Goal: Browse casually

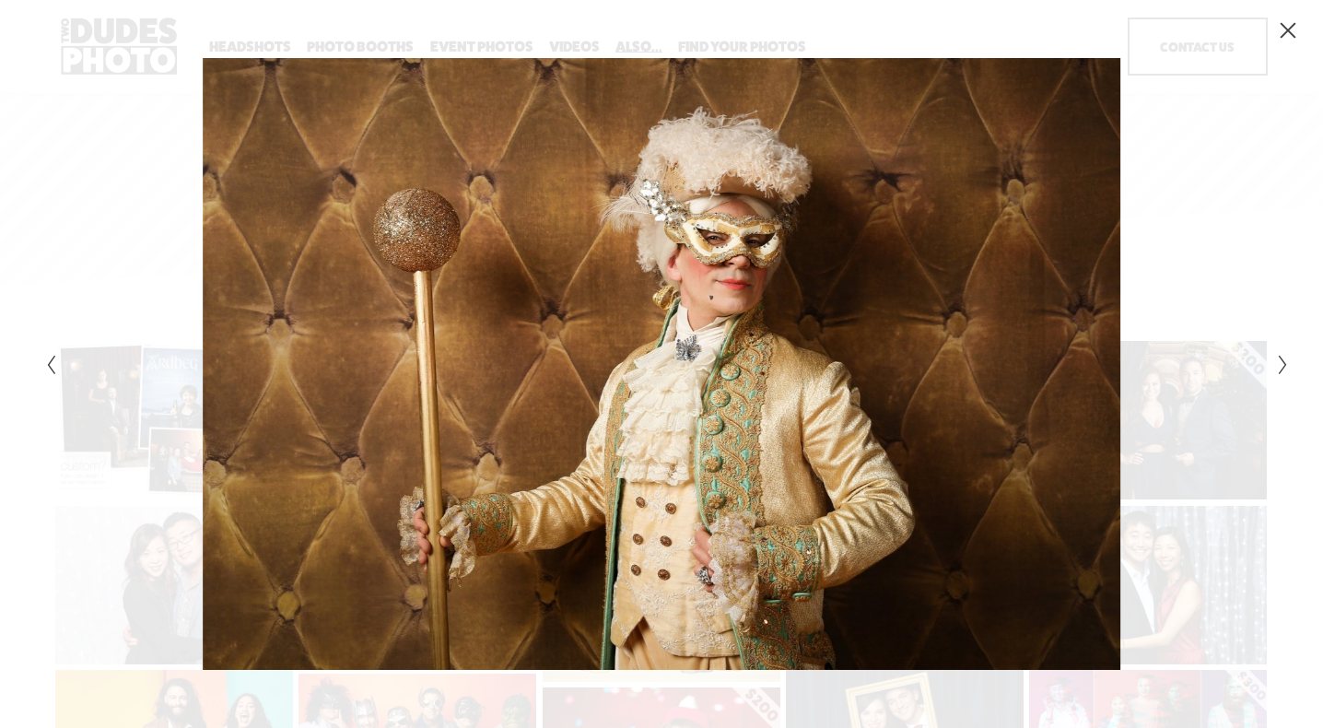
click at [1287, 26] on icon "Close" at bounding box center [1288, 30] width 18 height 18
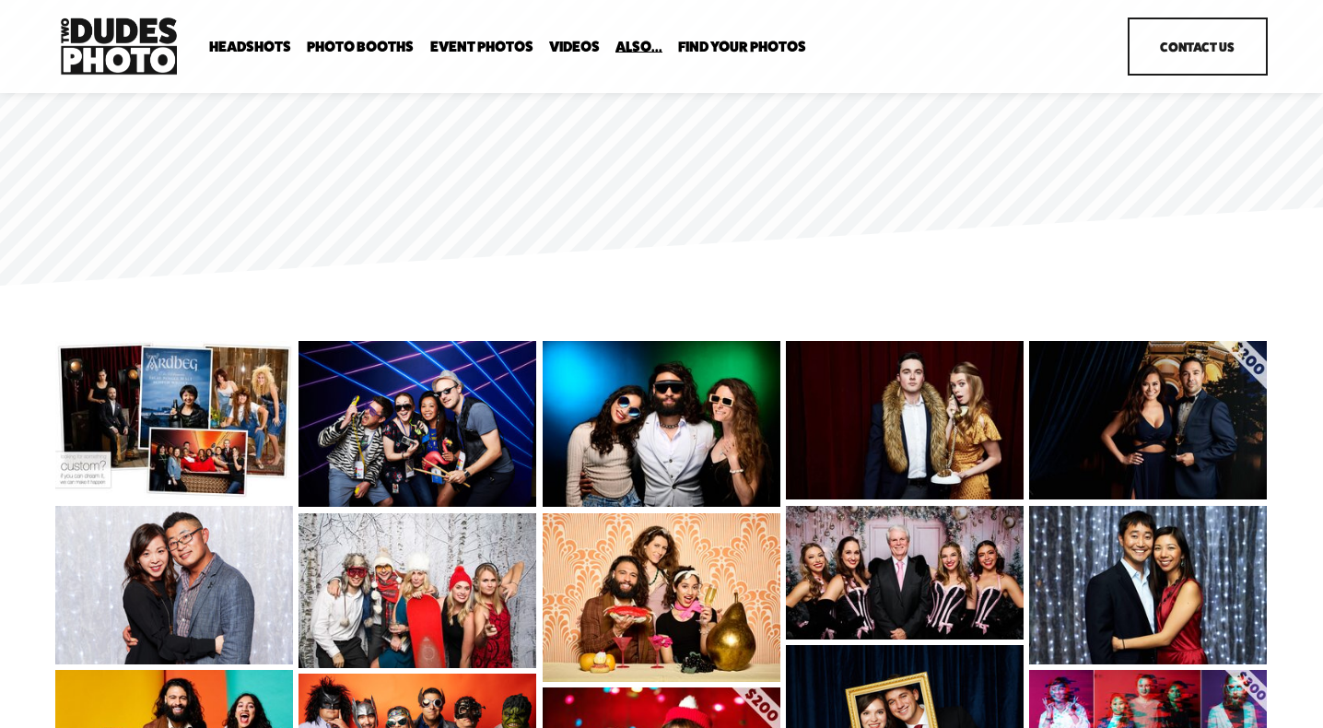
click at [380, 588] on img at bounding box center [418, 590] width 239 height 155
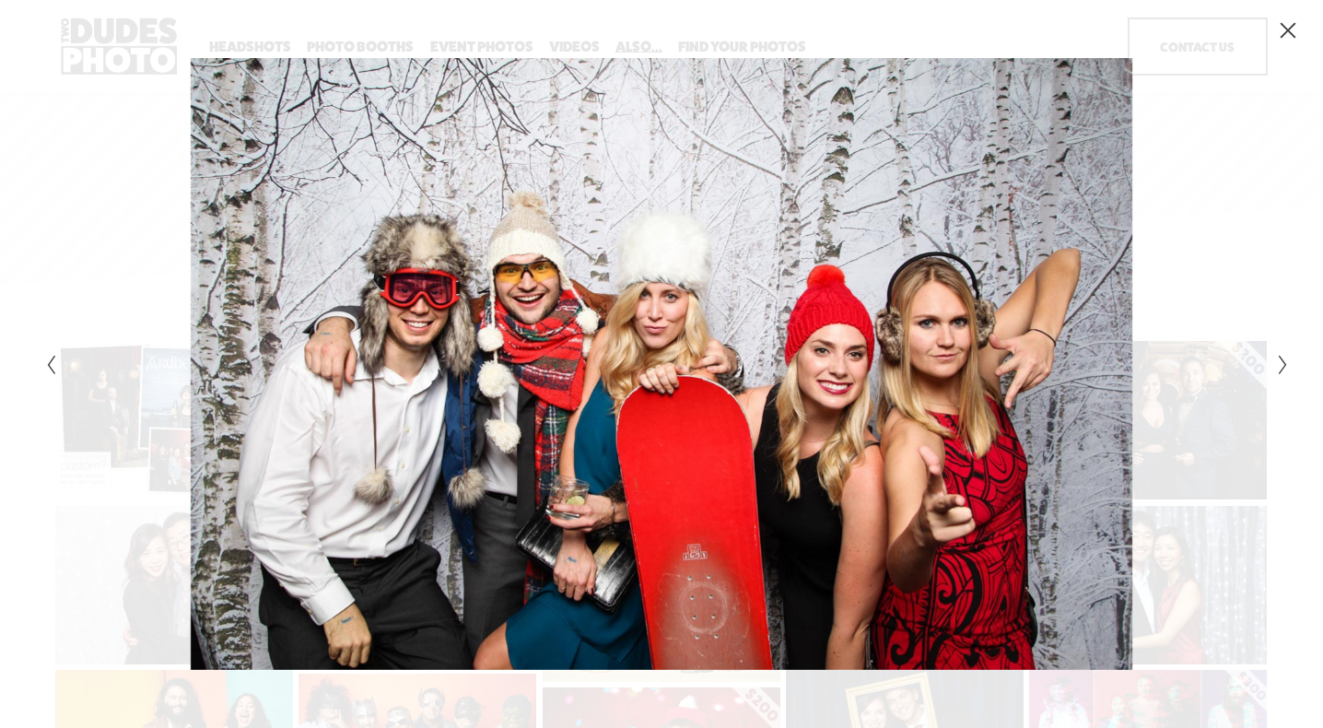
click at [1292, 29] on icon "Close" at bounding box center [1288, 30] width 18 height 18
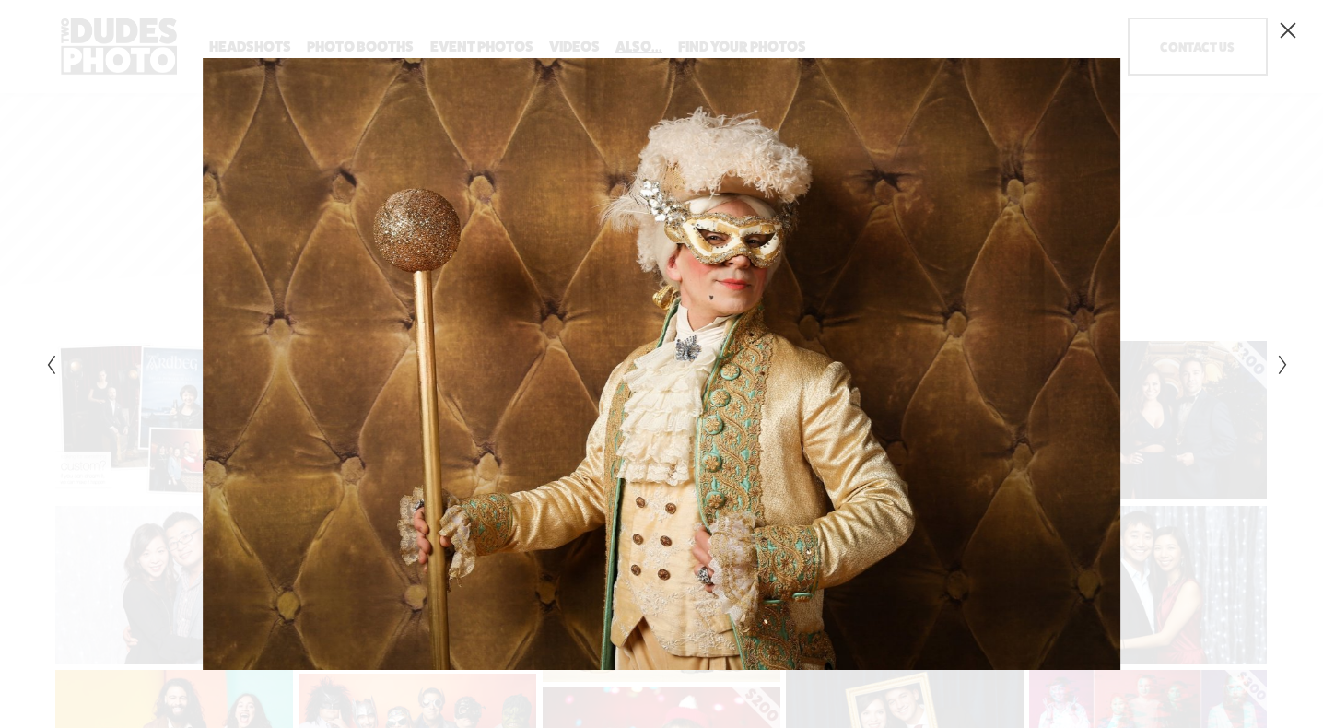
click at [1279, 27] on icon "Close" at bounding box center [1288, 30] width 18 height 18
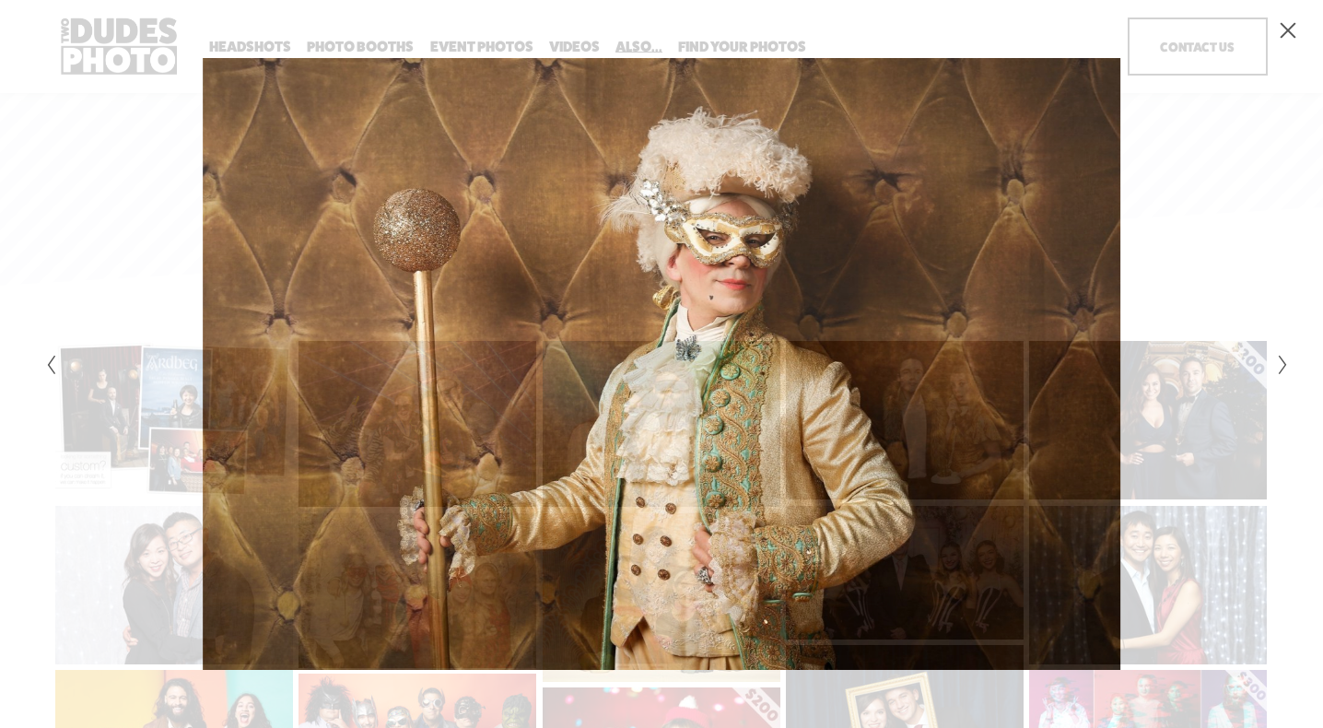
click at [1283, 25] on icon "Close" at bounding box center [1289, 30] width 15 height 15
